Goal: Information Seeking & Learning: Learn about a topic

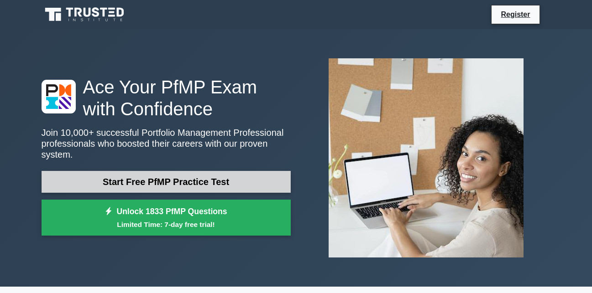
click at [148, 174] on link "Start Free PfMP Practice Test" at bounding box center [166, 182] width 249 height 22
